Goal: Task Accomplishment & Management: Use online tool/utility

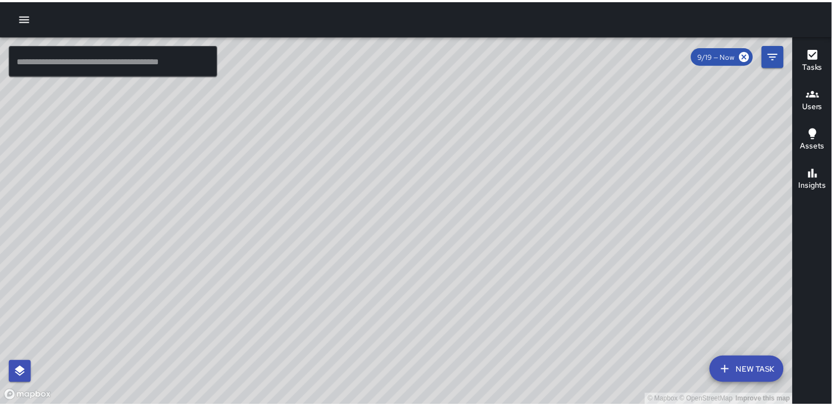
scroll to position [2875, 0]
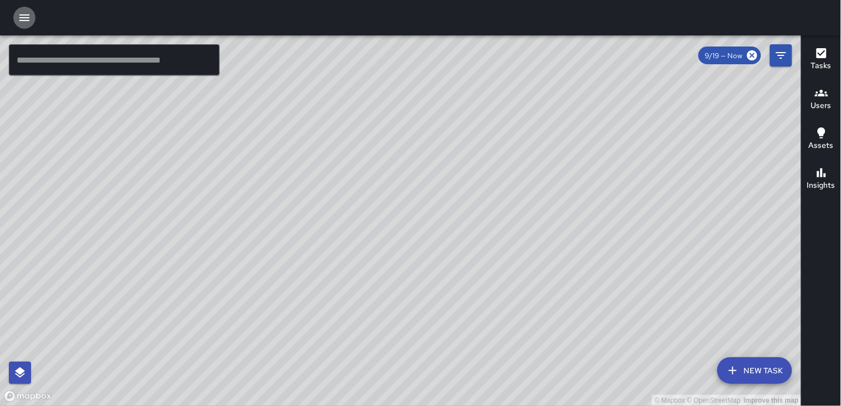
click at [24, 23] on icon "button" at bounding box center [24, 17] width 13 height 13
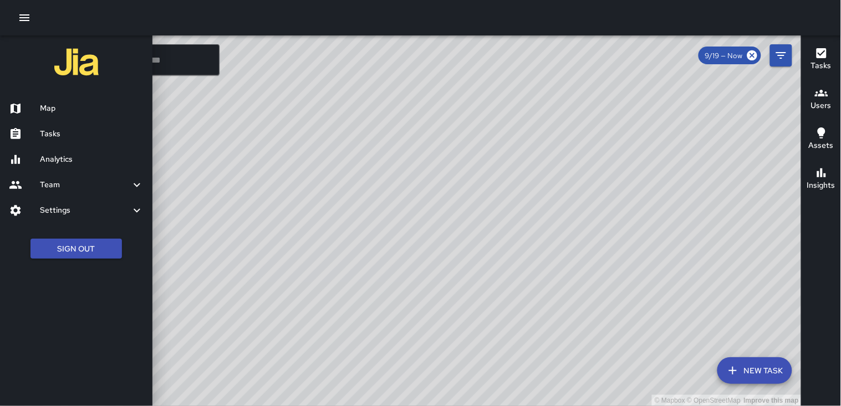
click at [68, 134] on h6 "Tasks" at bounding box center [92, 134] width 104 height 12
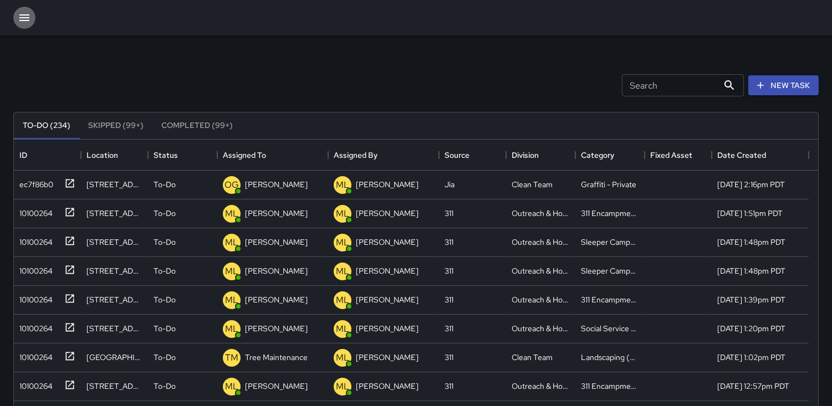
click at [23, 16] on icon "button" at bounding box center [24, 17] width 13 height 13
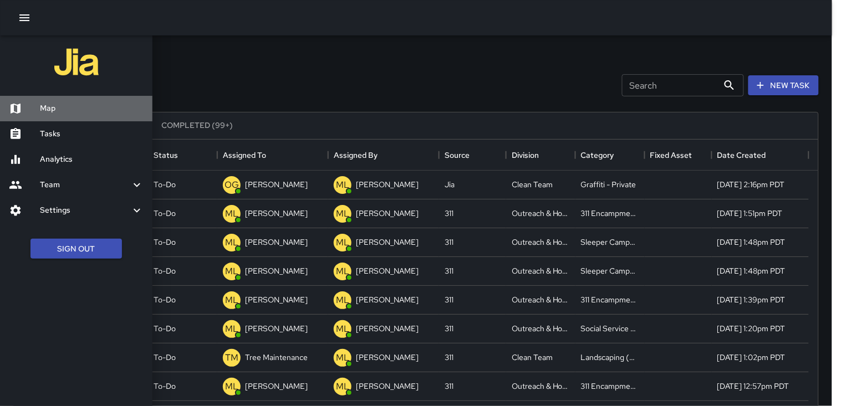
click at [70, 109] on h6 "Map" at bounding box center [92, 109] width 104 height 12
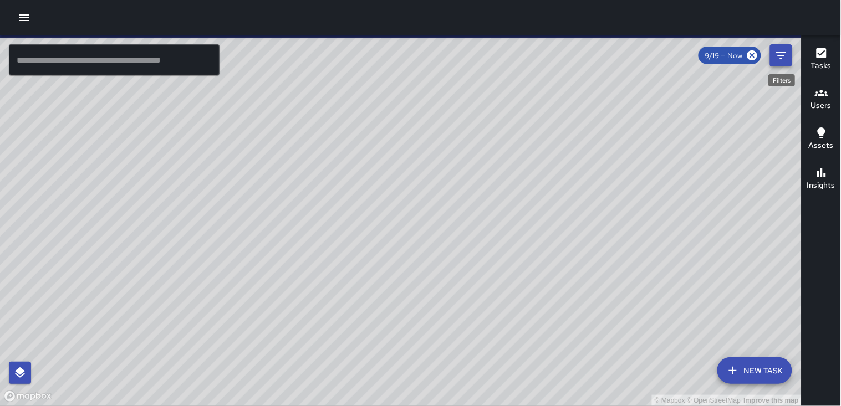
click at [783, 58] on icon "Filters" at bounding box center [781, 55] width 13 height 13
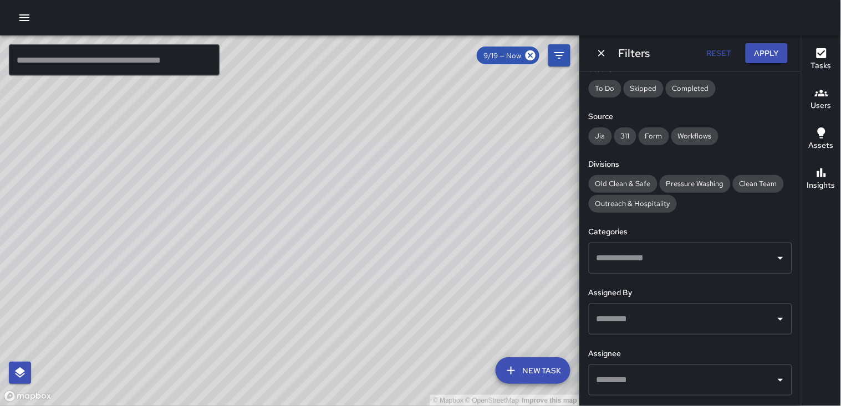
scroll to position [148, 0]
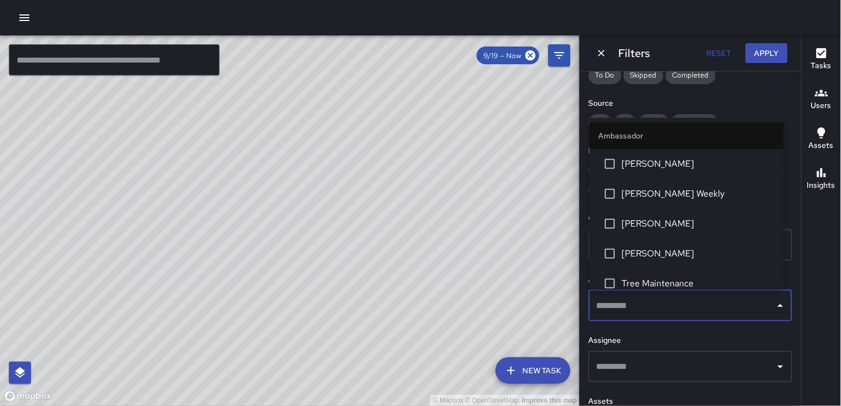
click at [680, 313] on input "text" at bounding box center [682, 306] width 177 height 21
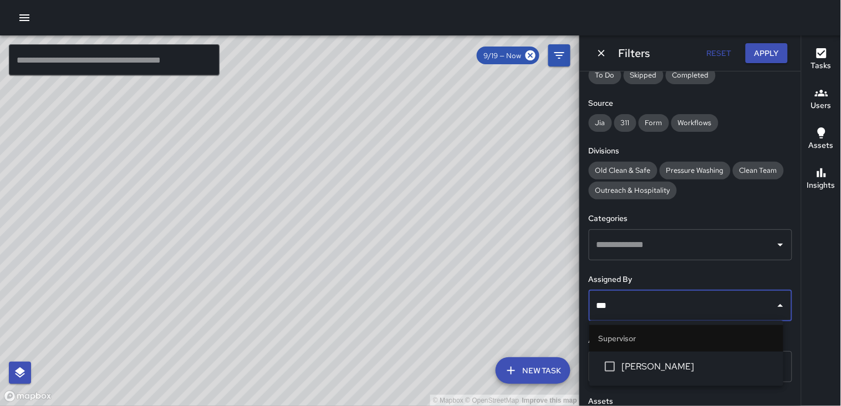
type input "****"
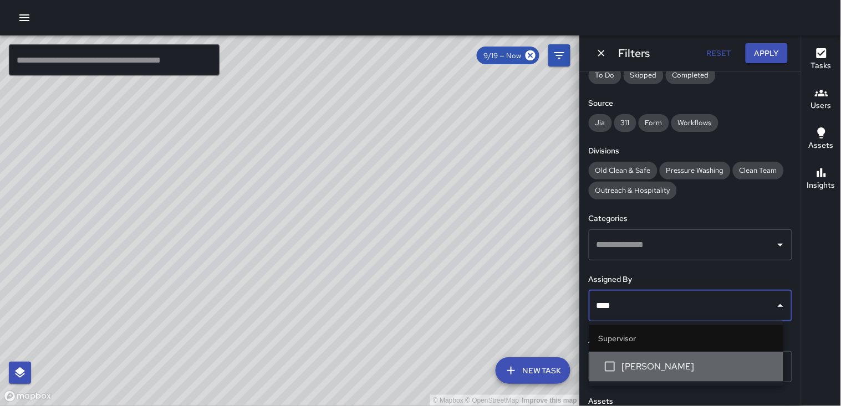
click at [684, 364] on span "[PERSON_NAME]" at bounding box center [698, 366] width 153 height 13
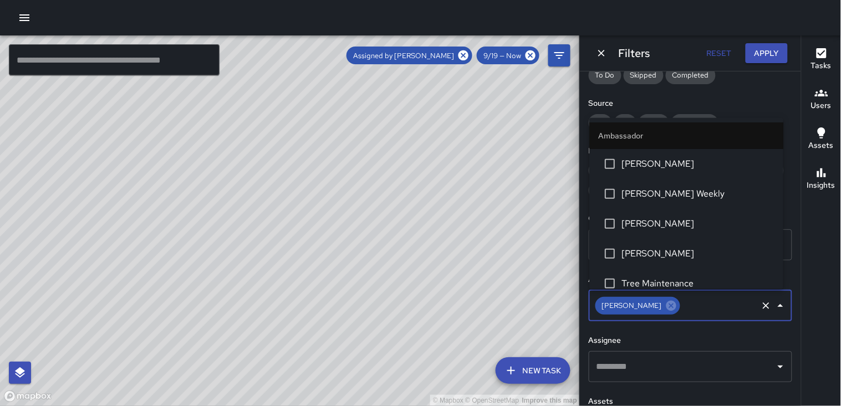
scroll to position [545, 0]
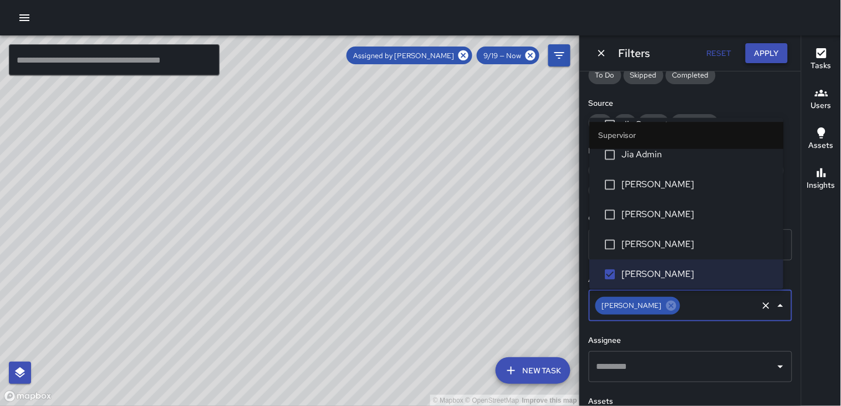
click at [769, 46] on button "Apply" at bounding box center [767, 53] width 42 height 21
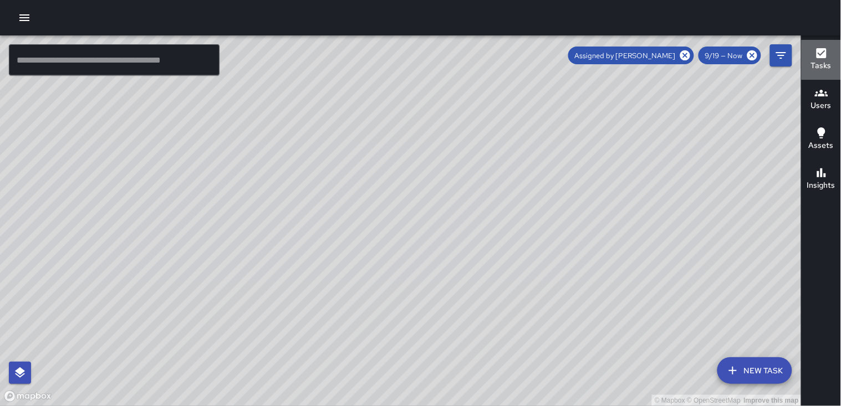
click at [831, 52] on div "Tasks" at bounding box center [821, 60] width 21 height 26
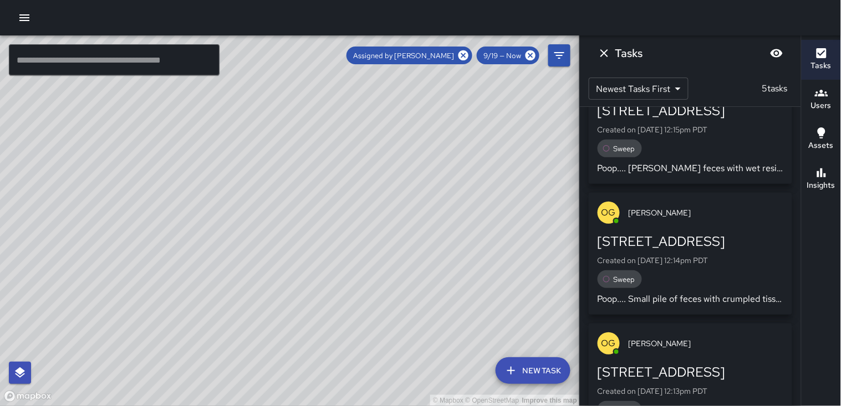
scroll to position [450, 0]
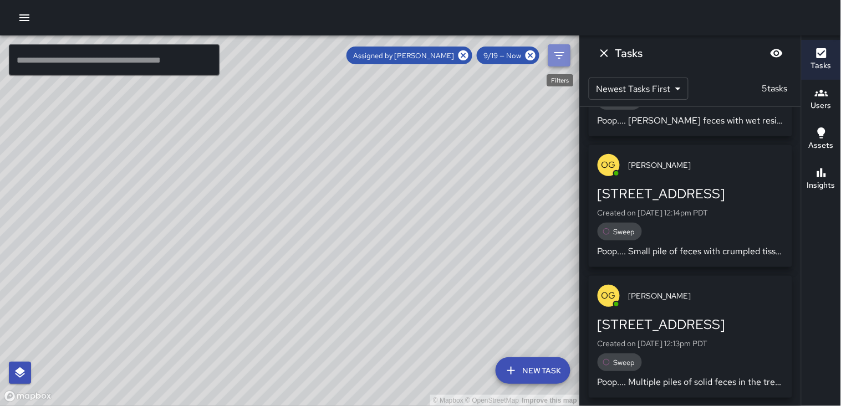
click at [564, 54] on icon "Filters" at bounding box center [559, 55] width 13 height 13
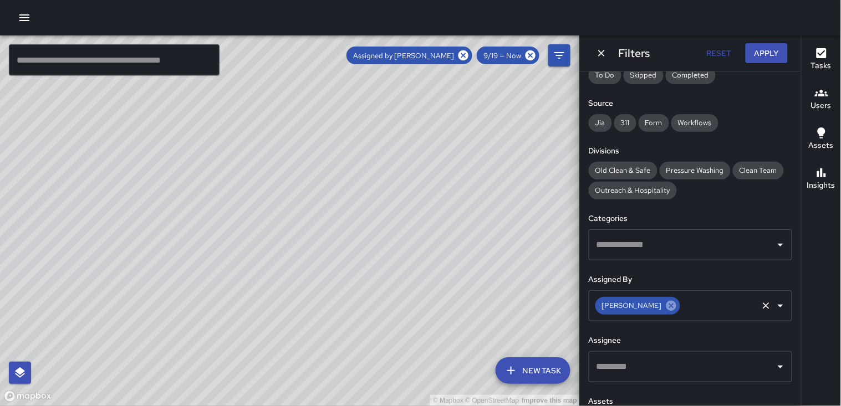
click at [667, 306] on icon at bounding box center [672, 306] width 10 height 10
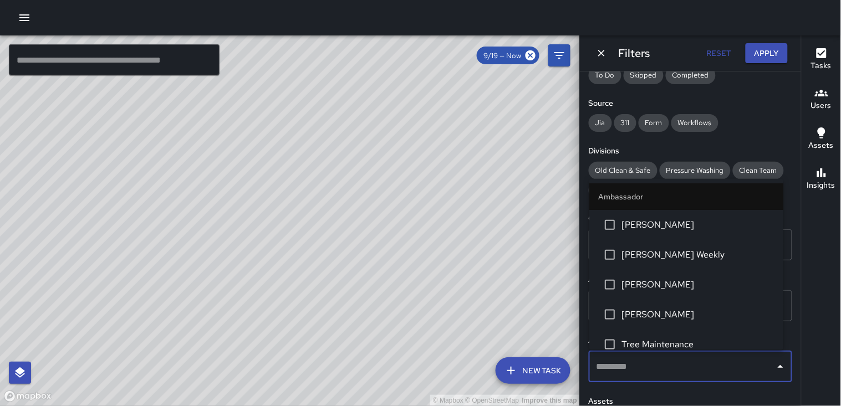
click at [668, 372] on input "text" at bounding box center [682, 367] width 177 height 21
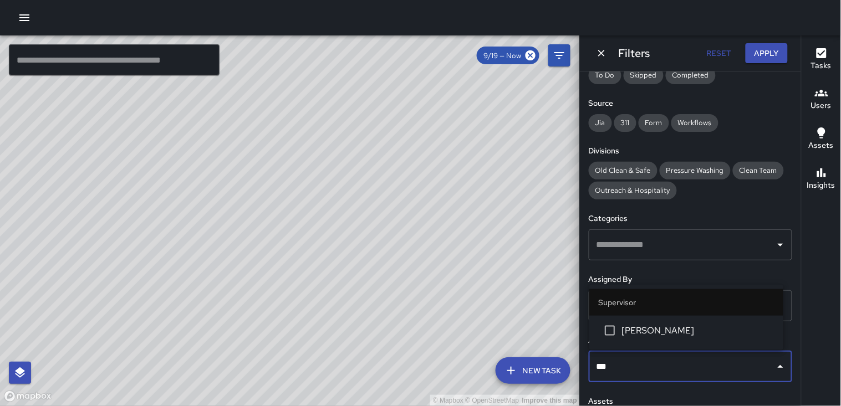
type input "****"
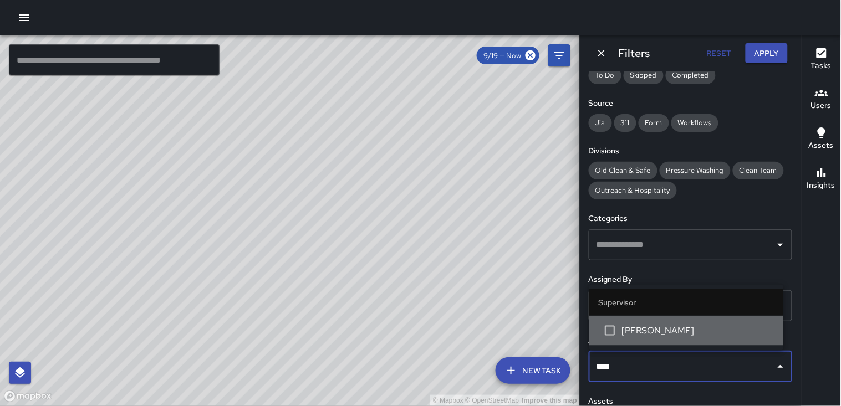
click at [667, 333] on span "[PERSON_NAME]" at bounding box center [698, 330] width 153 height 13
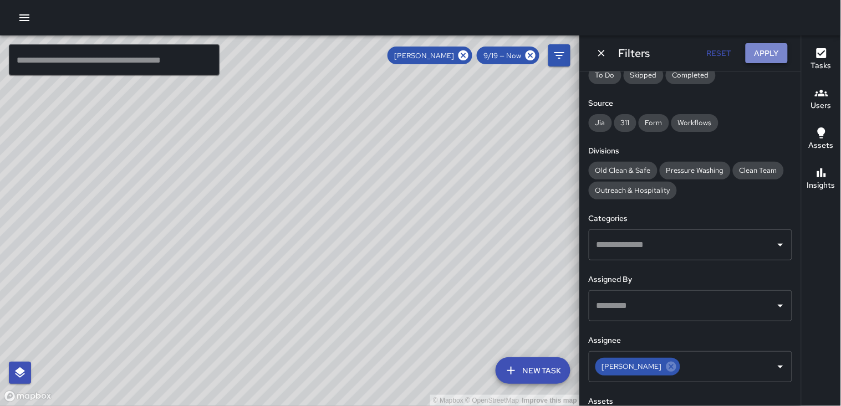
click at [768, 49] on button "Apply" at bounding box center [767, 53] width 42 height 21
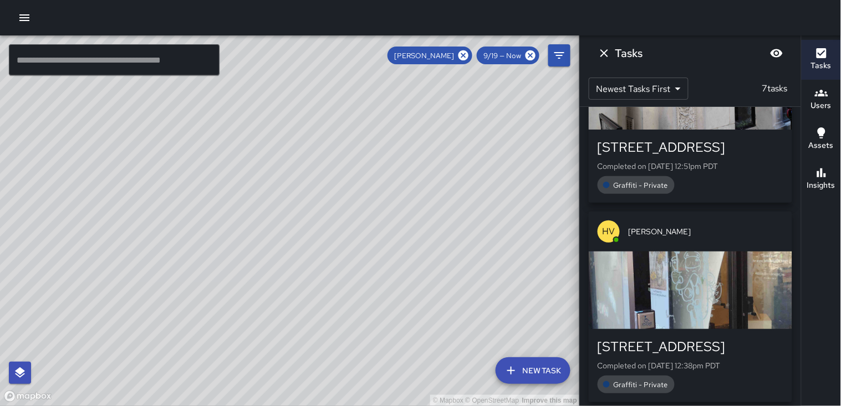
scroll to position [1106, 0]
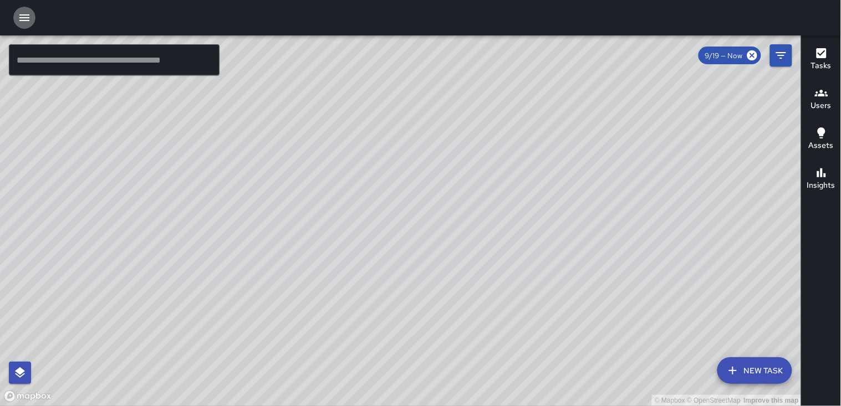
click at [27, 21] on icon "button" at bounding box center [24, 17] width 13 height 13
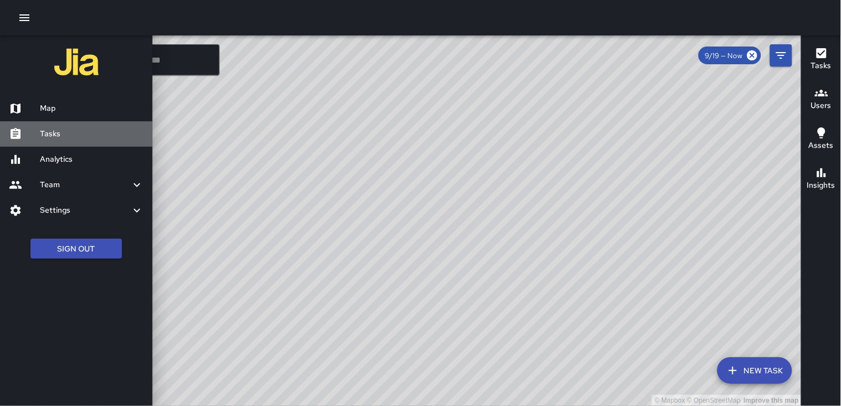
click at [61, 139] on h6 "Tasks" at bounding box center [92, 134] width 104 height 12
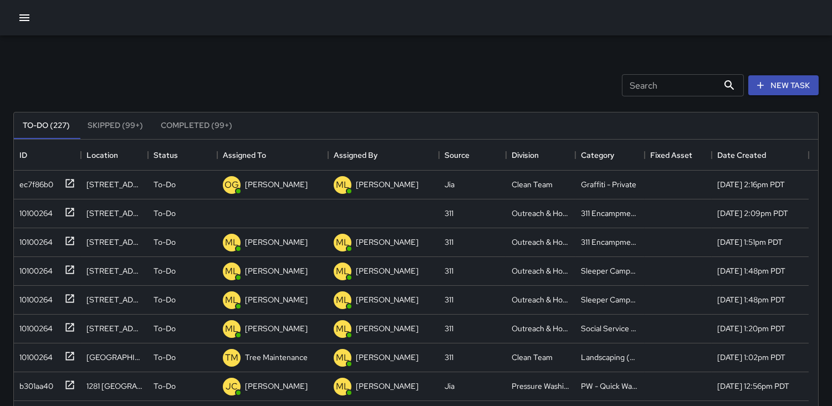
scroll to position [460, 795]
click at [50, 211] on div "10100264" at bounding box center [34, 212] width 38 height 16
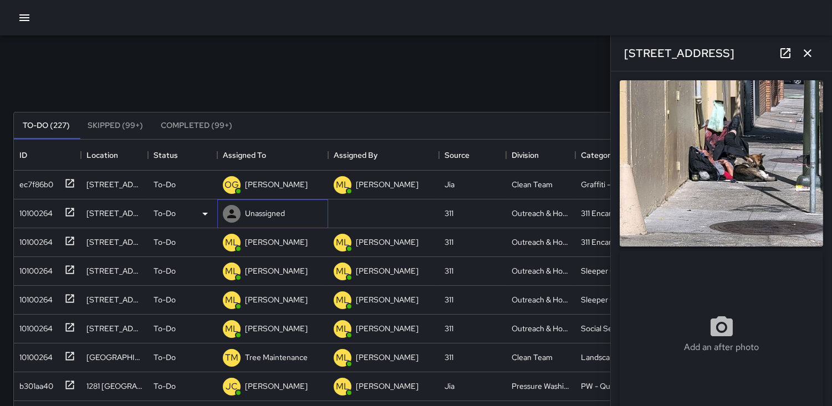
click at [231, 212] on icon at bounding box center [231, 214] width 9 height 9
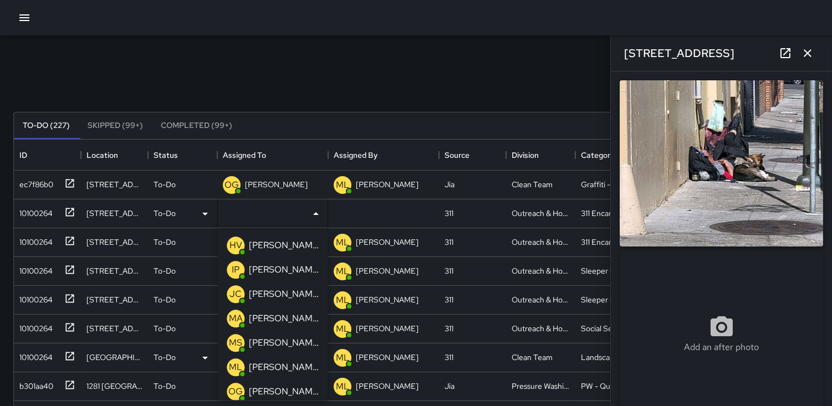
click at [231, 368] on p "ML" at bounding box center [235, 367] width 13 height 13
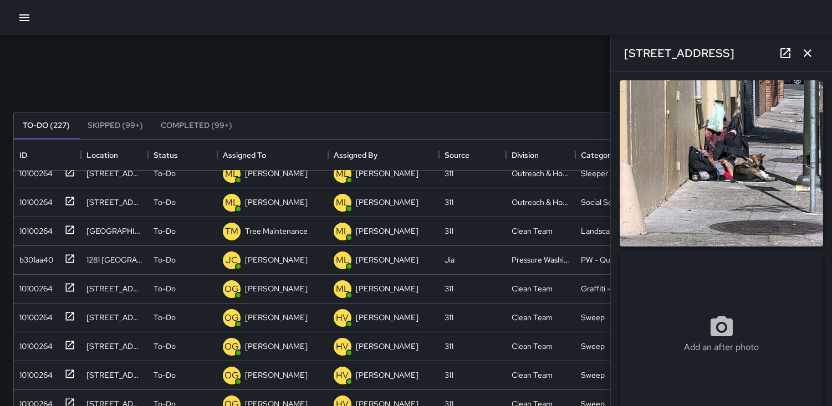
scroll to position [128, 0]
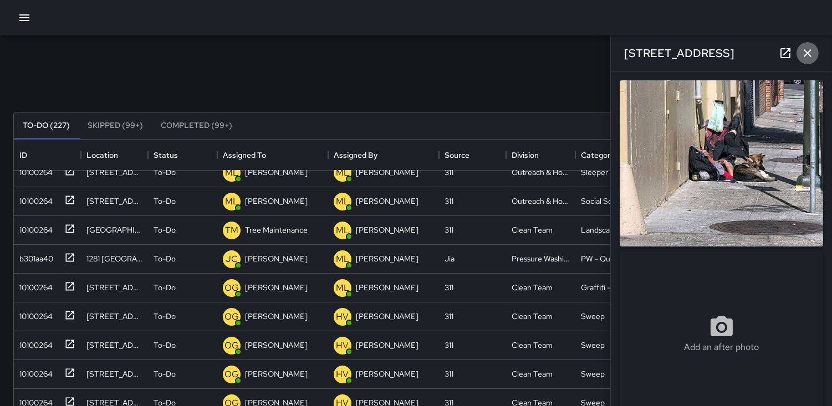
click at [405, 53] on icon "button" at bounding box center [808, 53] width 8 height 8
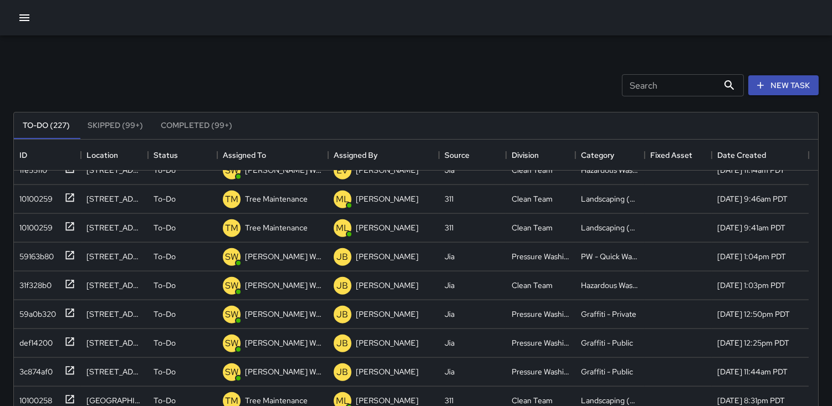
scroll to position [2444, 0]
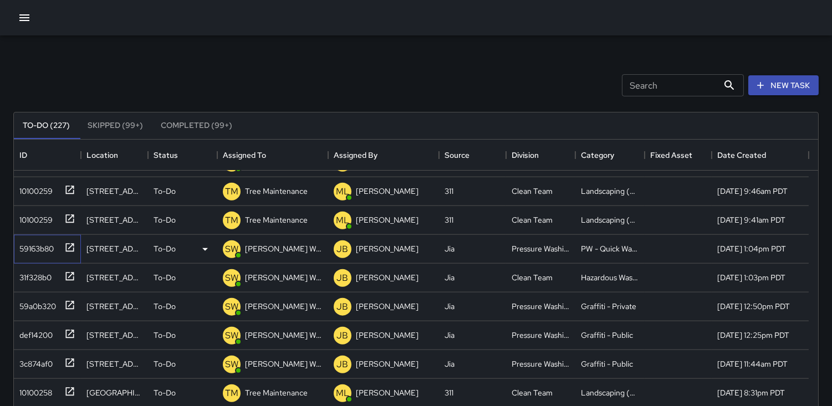
click at [38, 248] on div "59163b80" at bounding box center [34, 247] width 39 height 16
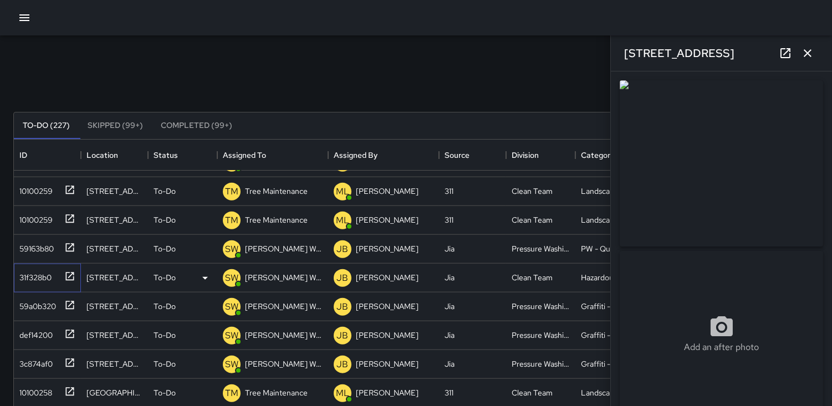
click at [35, 277] on div "31f328b0" at bounding box center [33, 276] width 37 height 16
type input "**********"
click at [34, 307] on div "59a0b320" at bounding box center [35, 305] width 41 height 16
type input "**********"
click at [48, 328] on div "def14200" at bounding box center [34, 334] width 38 height 16
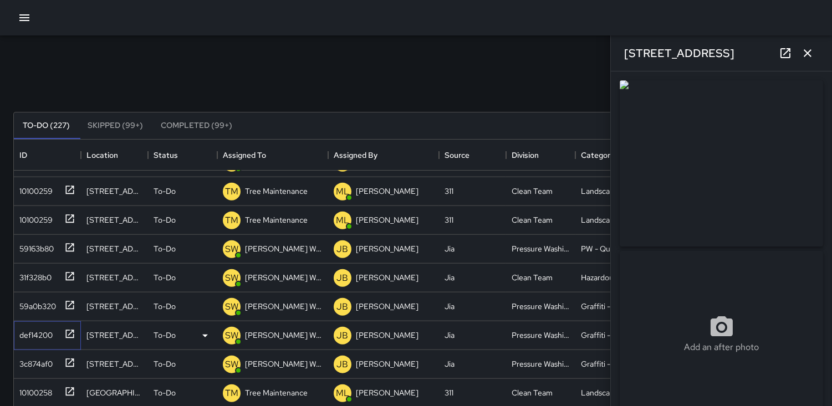
type input "**********"
click at [42, 362] on div "3c874af0" at bounding box center [34, 362] width 38 height 16
type input "**********"
click at [39, 379] on div "10100258" at bounding box center [47, 393] width 67 height 29
click at [405, 55] on button "button" at bounding box center [808, 53] width 22 height 22
